Goal: Task Accomplishment & Management: Use online tool/utility

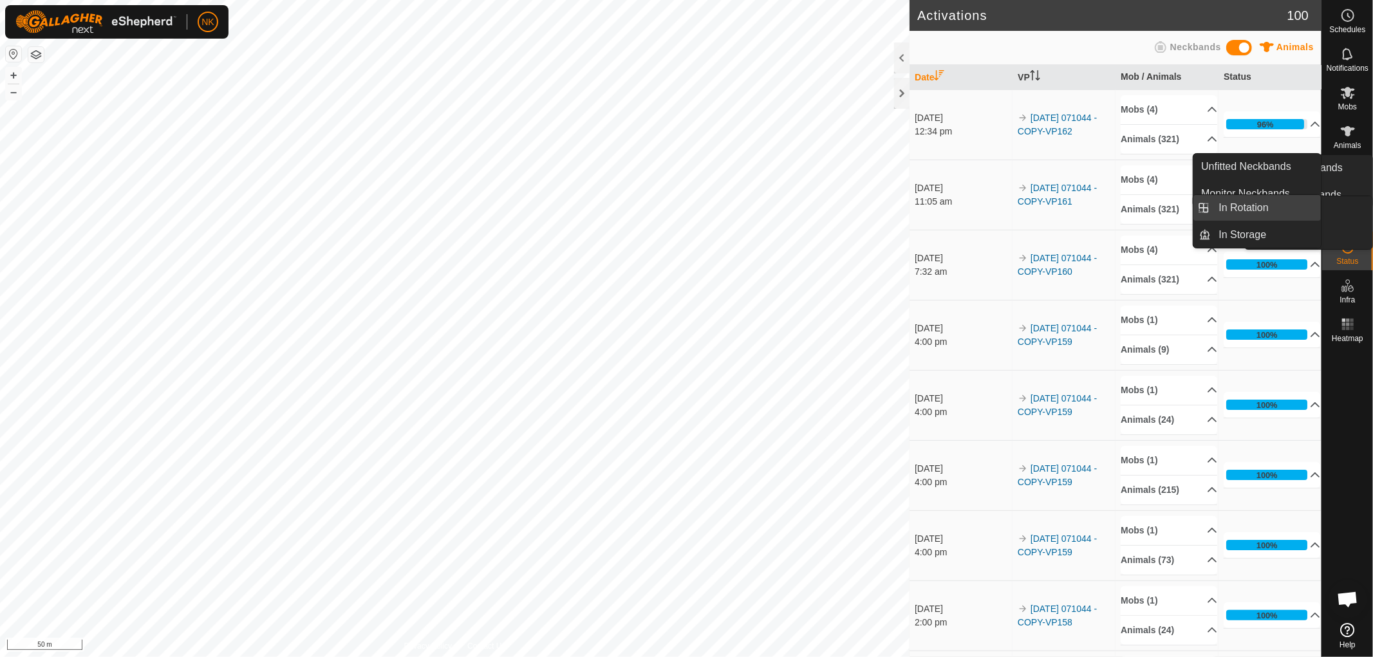
click at [1244, 201] on span "In Rotation" at bounding box center [1244, 207] width 50 height 15
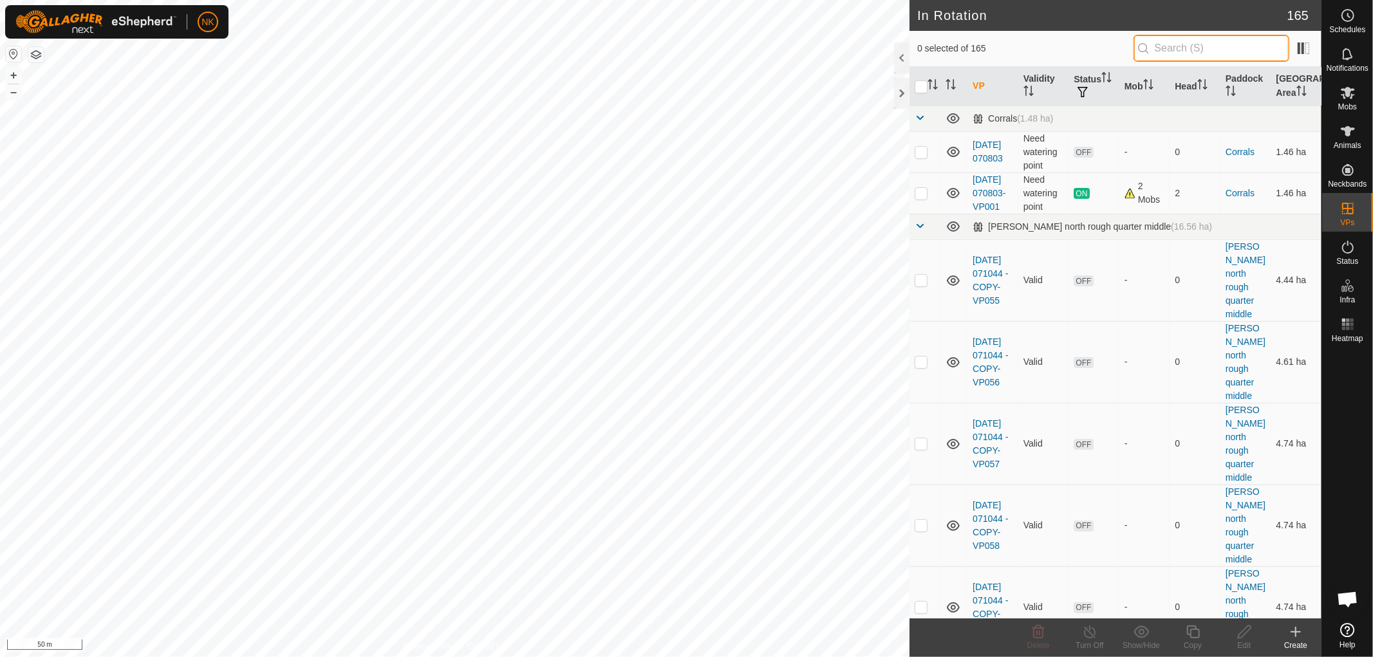
click at [1166, 50] on input "text" at bounding box center [1211, 48] width 156 height 27
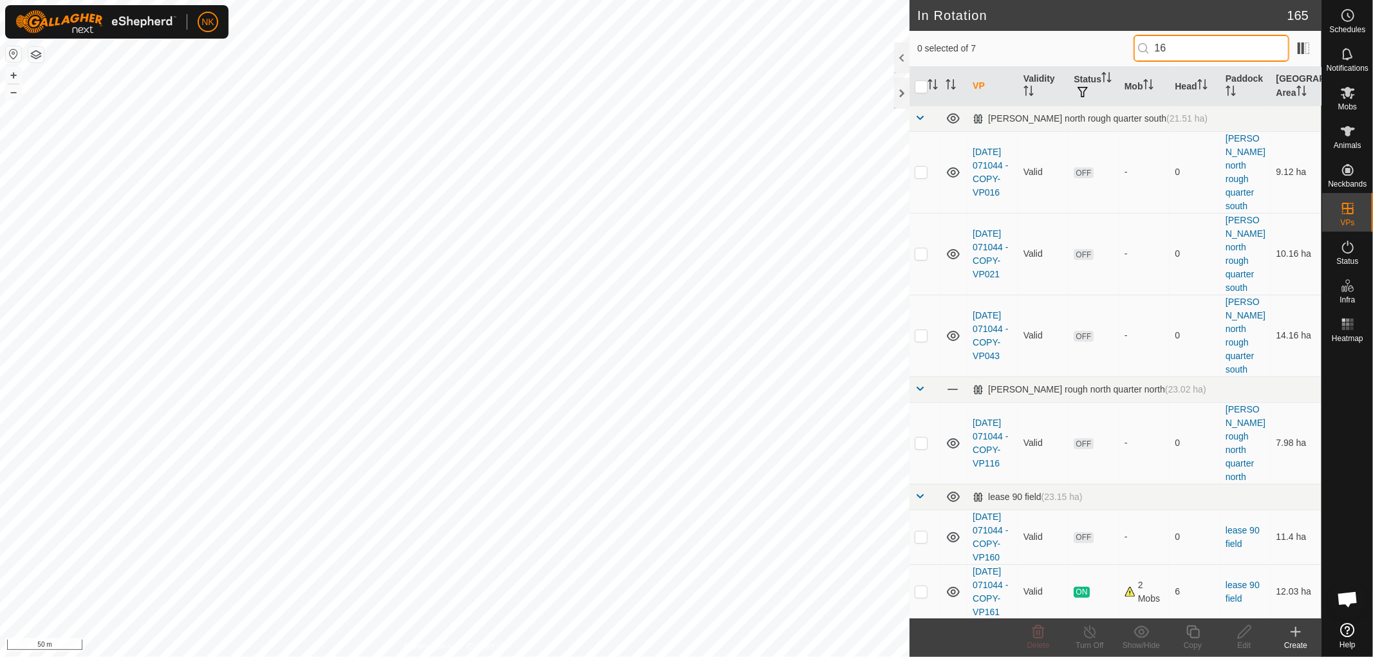
click at [1227, 60] on input "16" at bounding box center [1211, 48] width 156 height 27
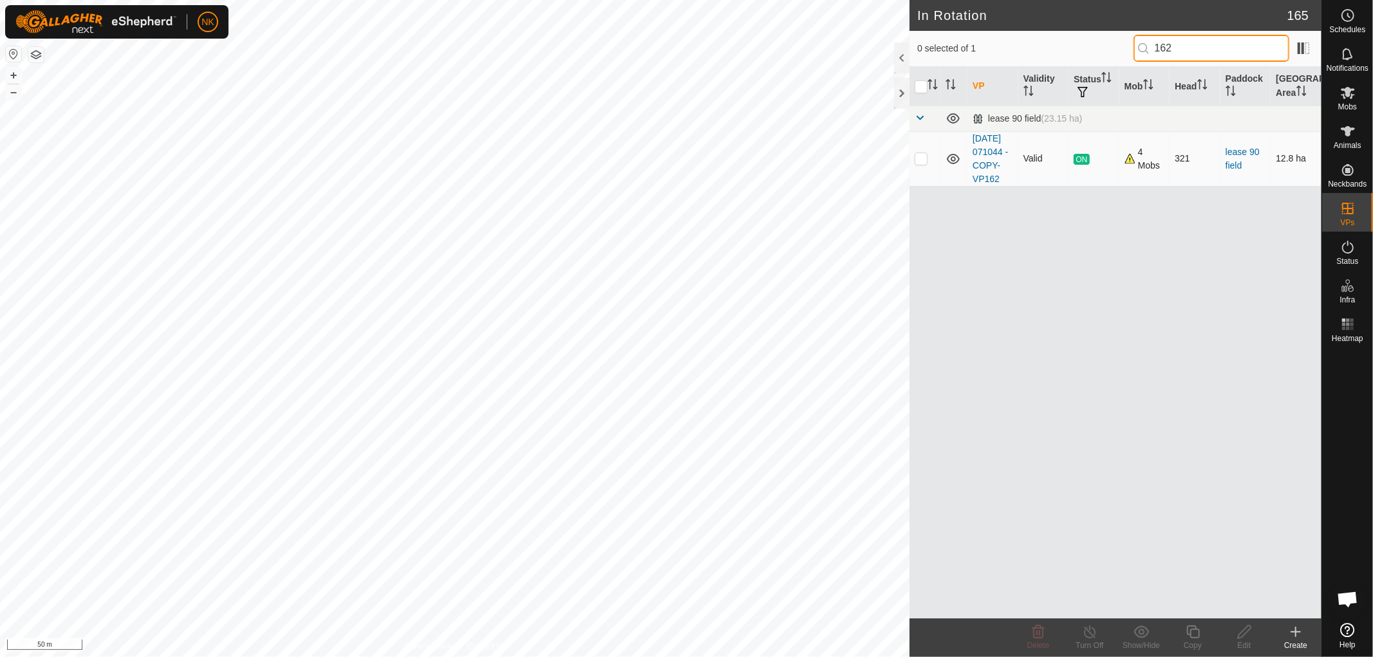
type input "162"
click at [917, 163] on p-checkbox at bounding box center [920, 158] width 13 height 10
checkbox input "true"
click at [1189, 637] on icon at bounding box center [1193, 631] width 16 height 15
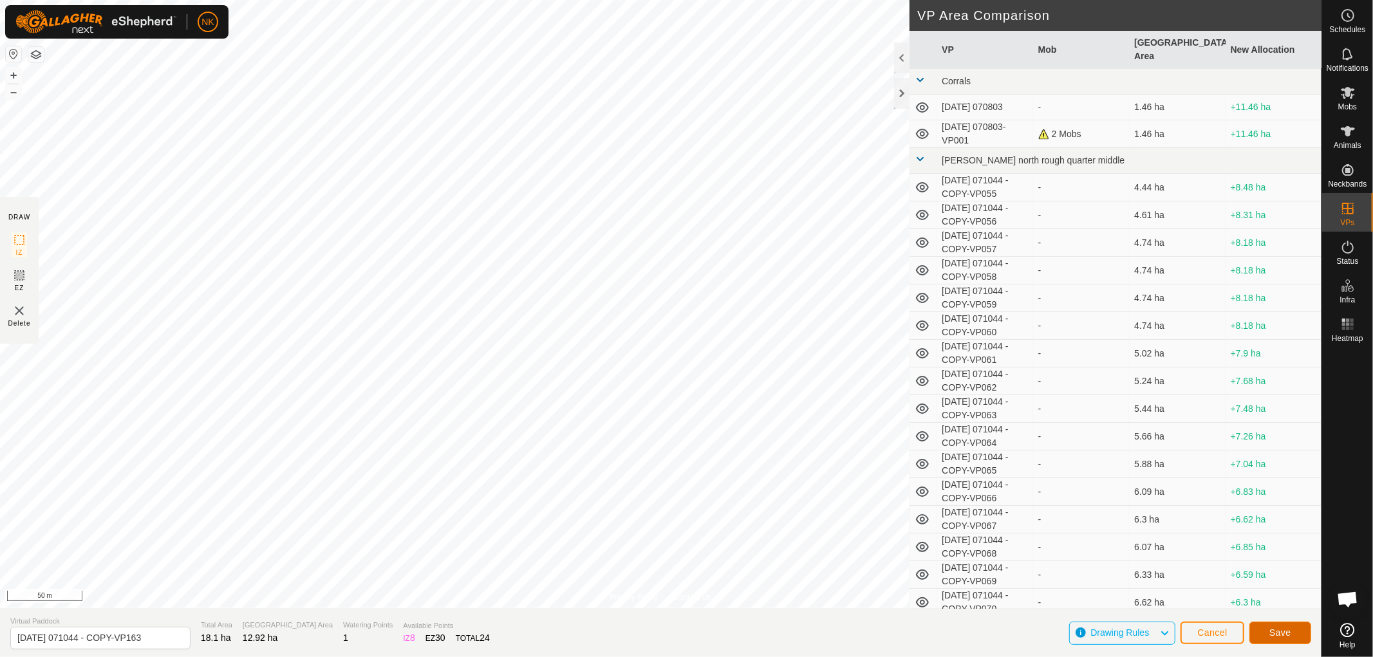
click at [1292, 625] on button "Save" at bounding box center [1280, 633] width 62 height 23
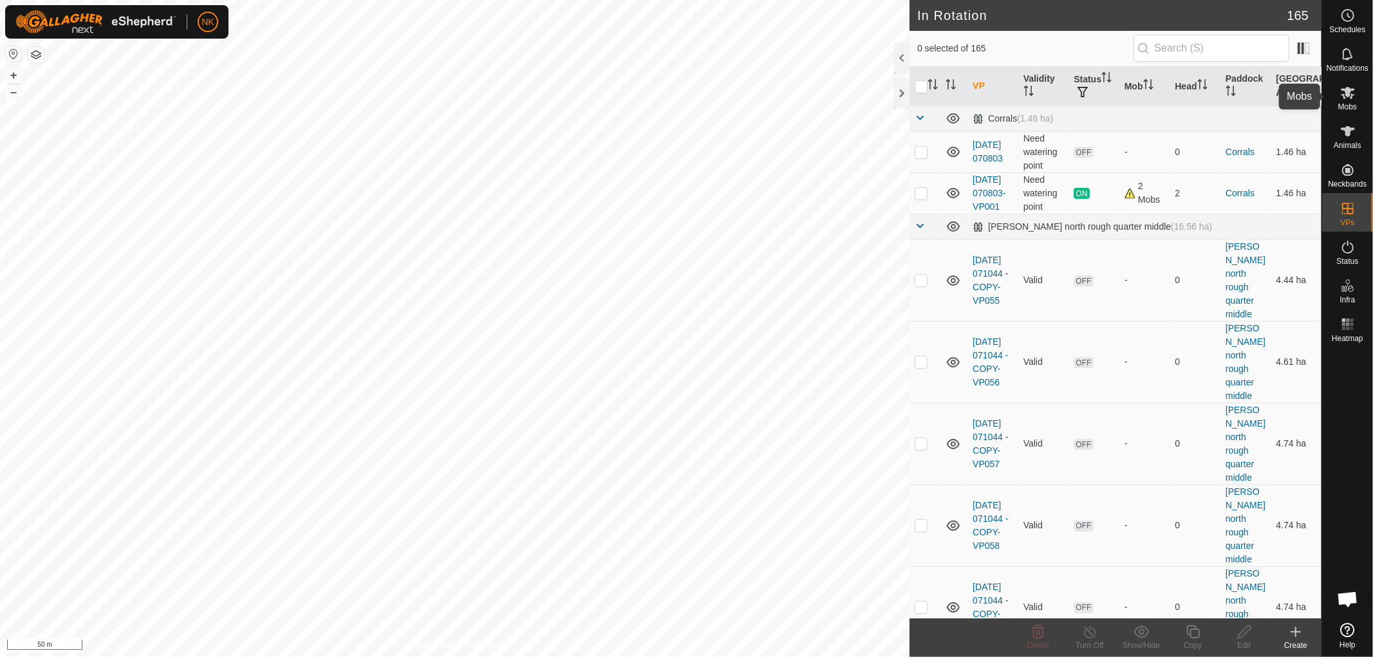
click at [1344, 91] on icon at bounding box center [1347, 92] width 15 height 15
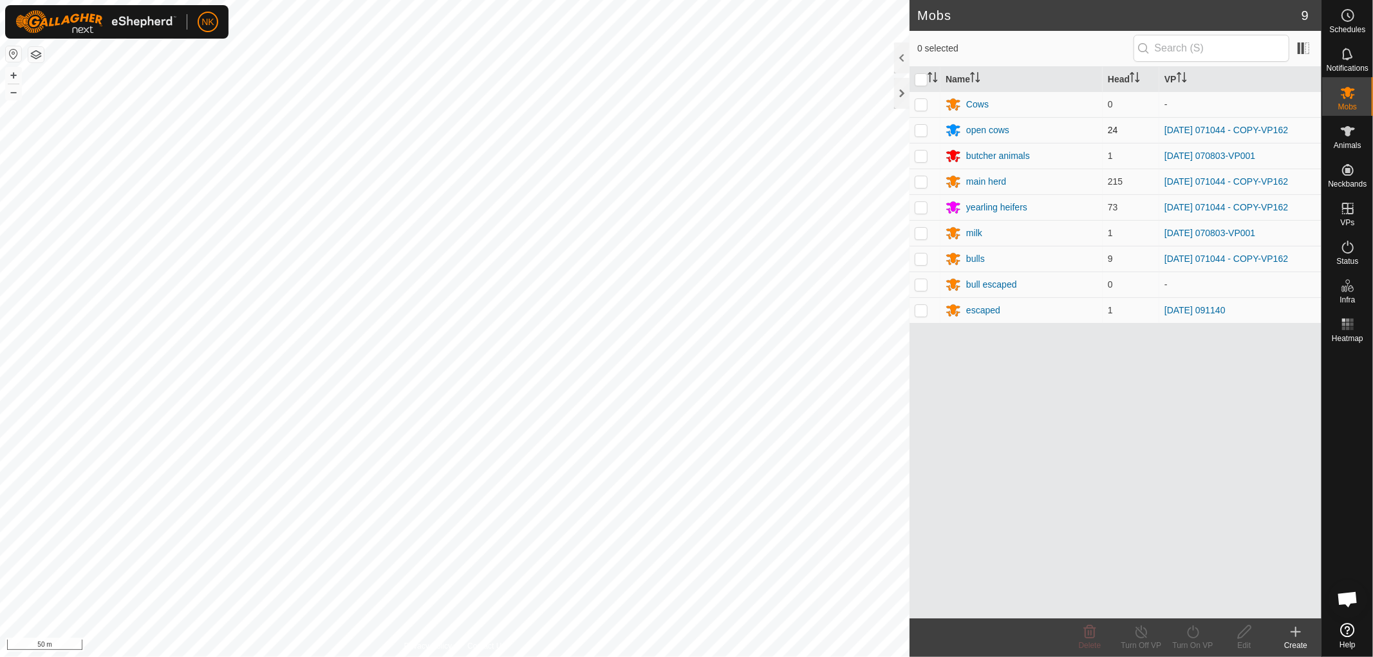
click at [921, 131] on p-checkbox at bounding box center [920, 130] width 13 height 10
checkbox input "true"
click at [929, 181] on td at bounding box center [924, 182] width 31 height 26
checkbox input "true"
click at [920, 207] on p-checkbox at bounding box center [920, 207] width 13 height 10
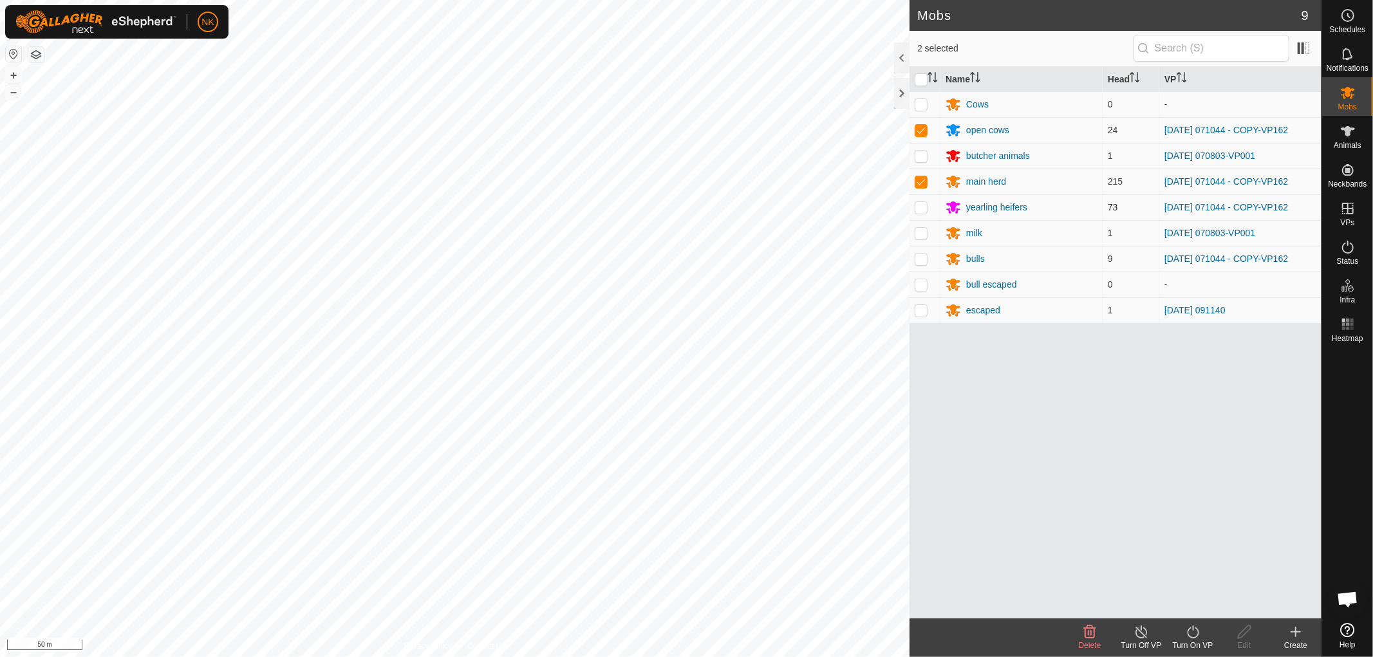
checkbox input "true"
click at [921, 258] on p-checkbox at bounding box center [920, 259] width 13 height 10
checkbox input "true"
click at [1187, 629] on icon at bounding box center [1193, 631] width 16 height 15
click at [1181, 607] on link "Now" at bounding box center [1230, 604] width 127 height 26
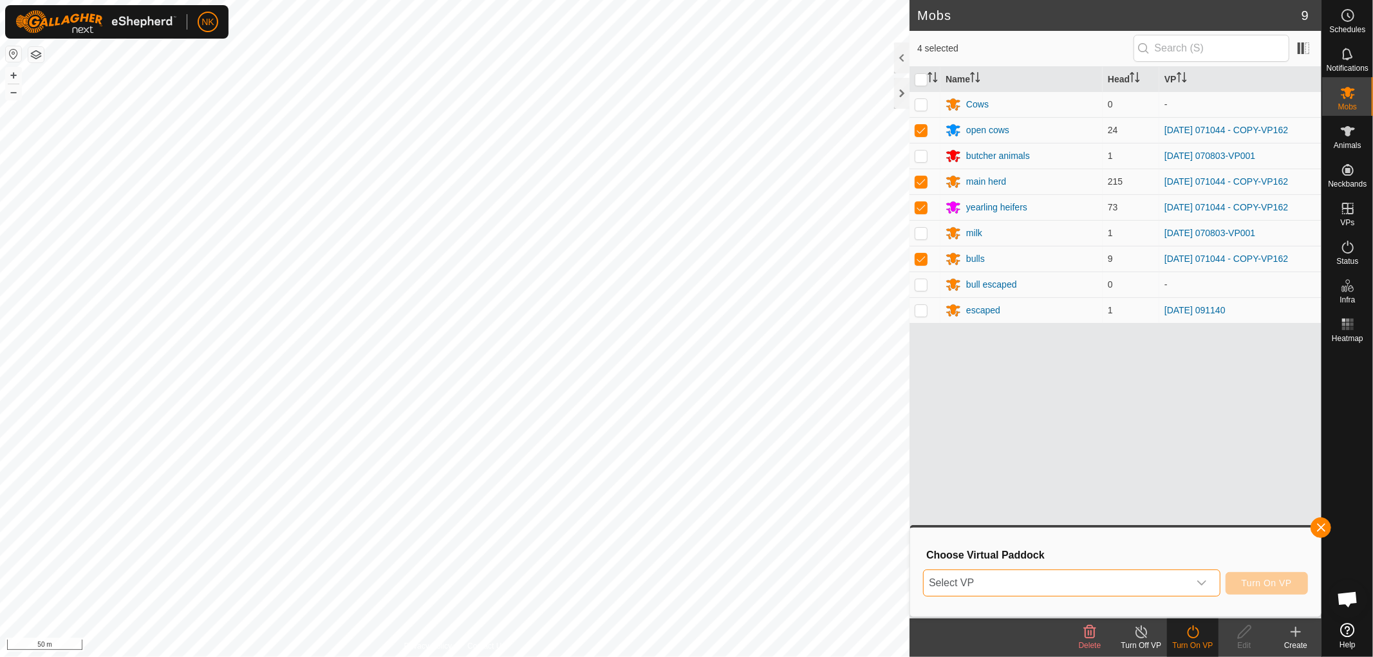
click at [1165, 590] on span "Select VP" at bounding box center [1055, 583] width 265 height 26
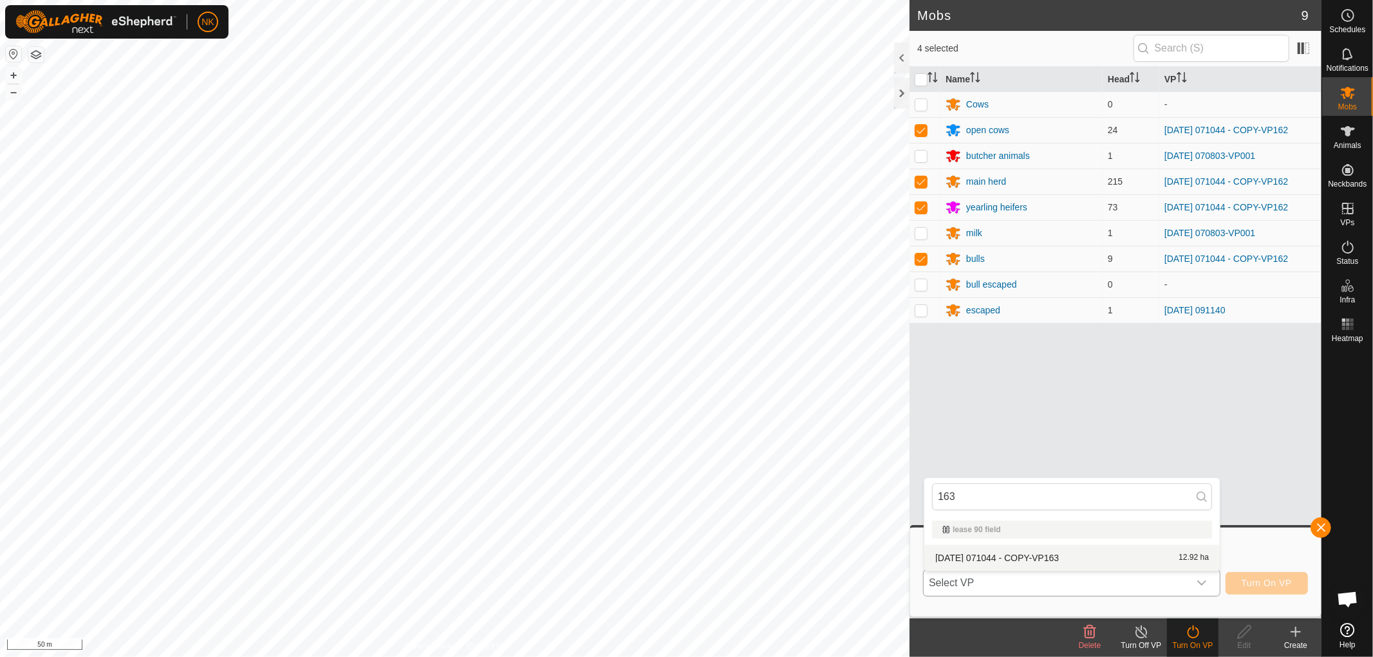
type input "163"
click at [1046, 557] on li "[DATE] 071044 - COPY-VP163 12.92 ha" at bounding box center [1071, 558] width 295 height 26
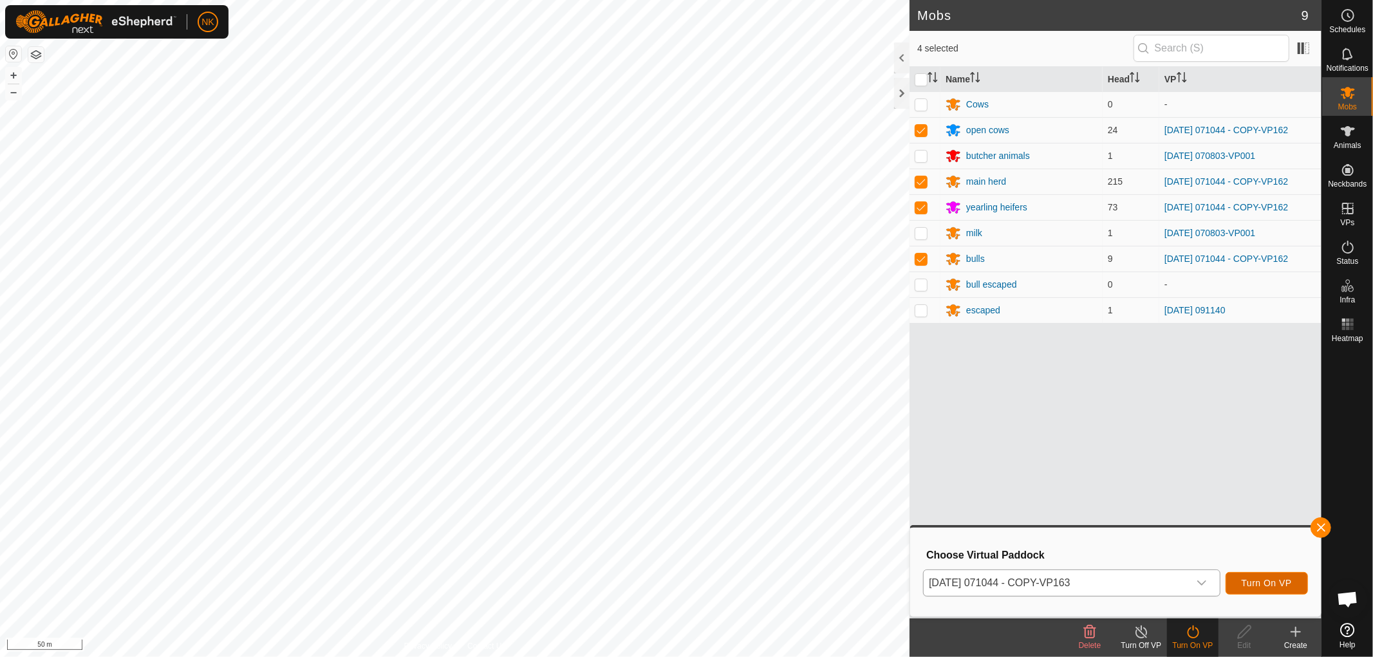
click at [1264, 579] on span "Turn On VP" at bounding box center [1266, 583] width 50 height 10
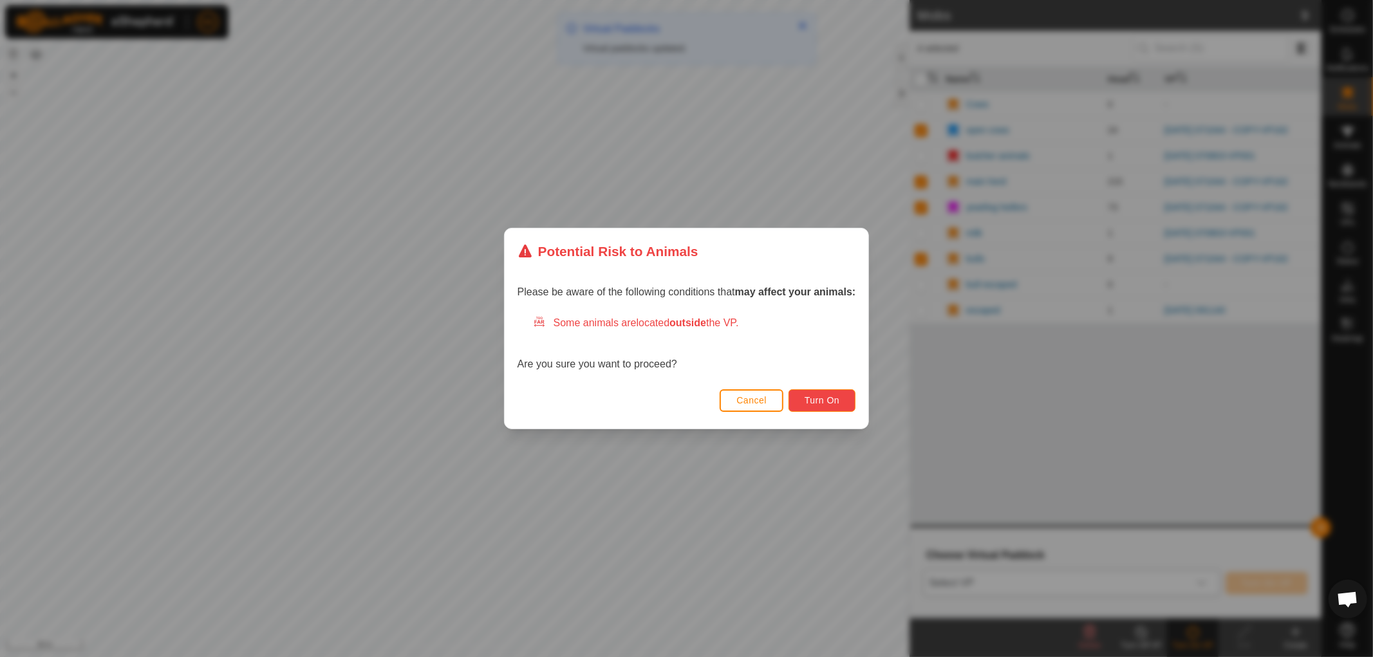
click at [813, 395] on span "Turn On" at bounding box center [821, 400] width 35 height 10
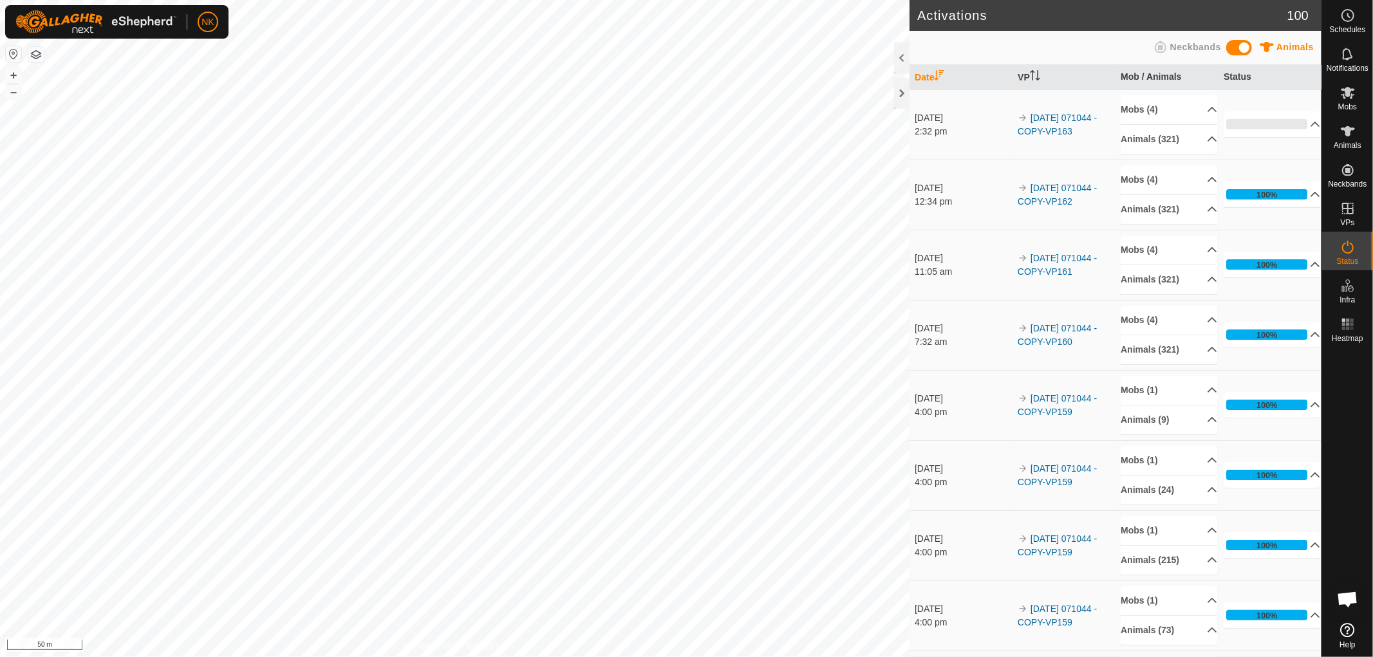
click at [8, 21] on div "NK" at bounding box center [116, 21] width 223 height 33
